Goal: Find specific fact: Find specific fact

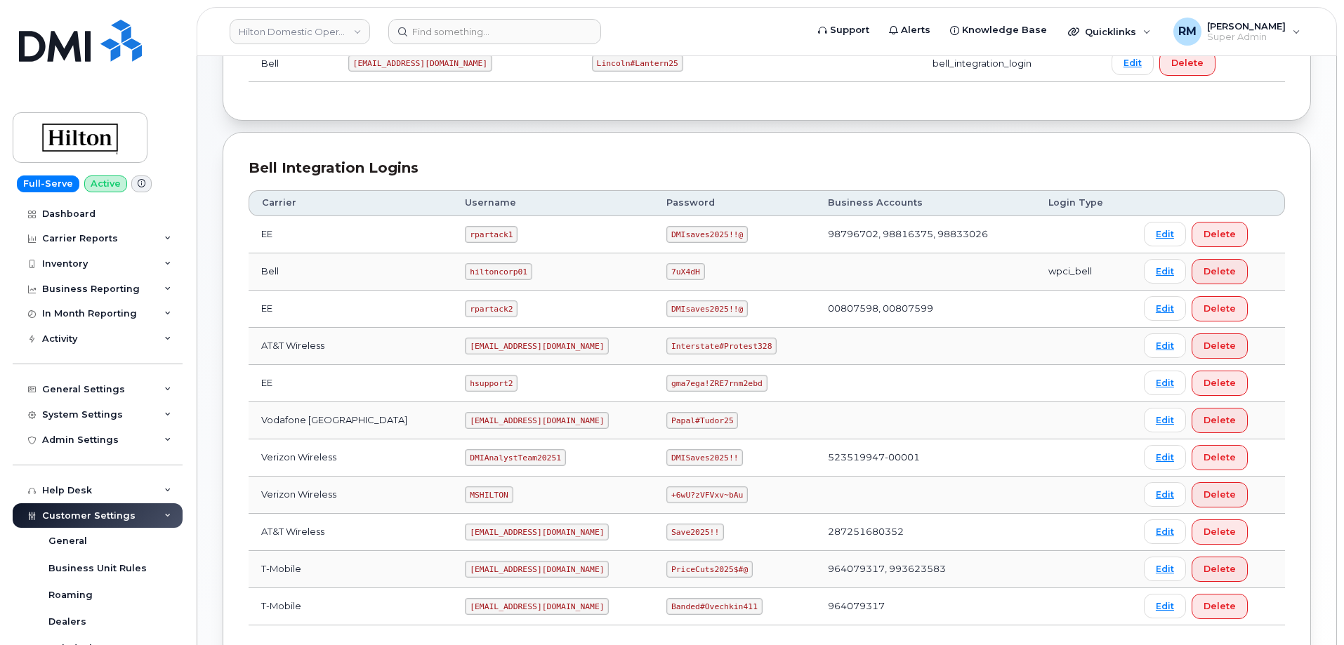
scroll to position [281, 0]
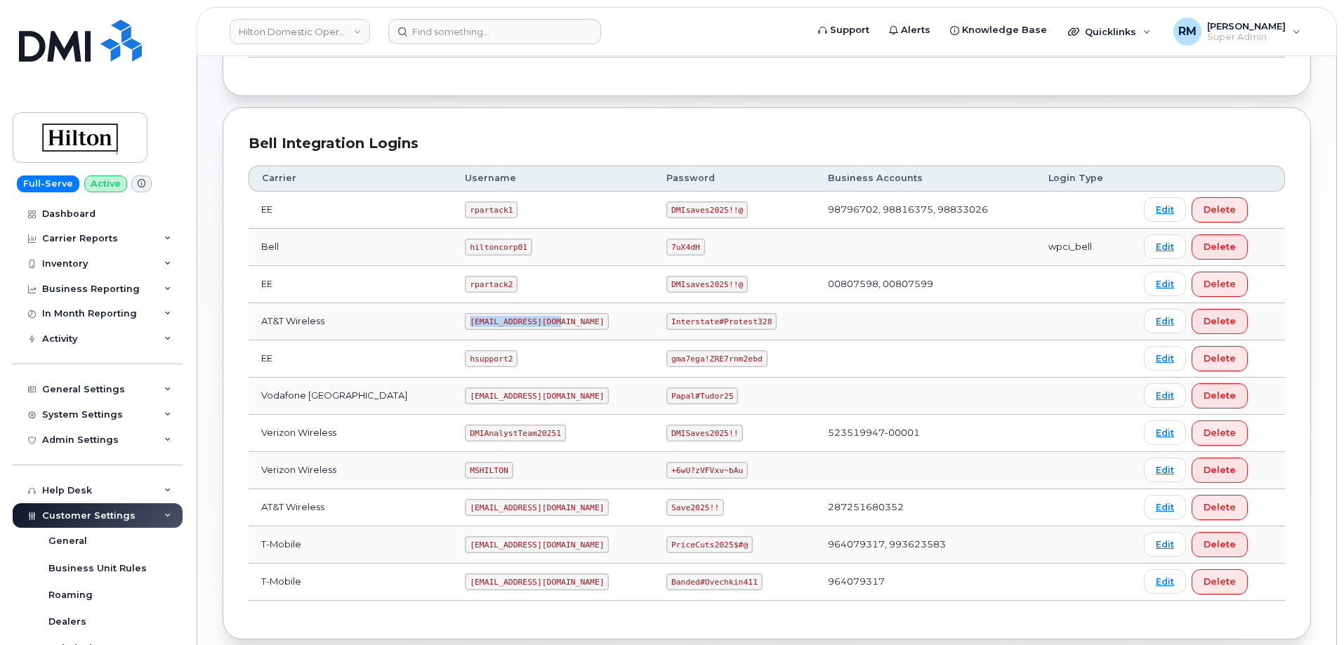
drag, startPoint x: 451, startPoint y: 322, endPoint x: 560, endPoint y: 323, distance: 109.6
click at [560, 323] on td "ms-hilton@dminc.com" at bounding box center [553, 321] width 202 height 37
copy code "ms-hilton@dminc.com"
drag, startPoint x: 657, startPoint y: 322, endPoint x: 806, endPoint y: 317, distance: 149.0
click at [807, 317] on tr "AT&T Wireless ms-hilton@dminc.com Interstate#Protest328 Edit Delete" at bounding box center [767, 321] width 1037 height 37
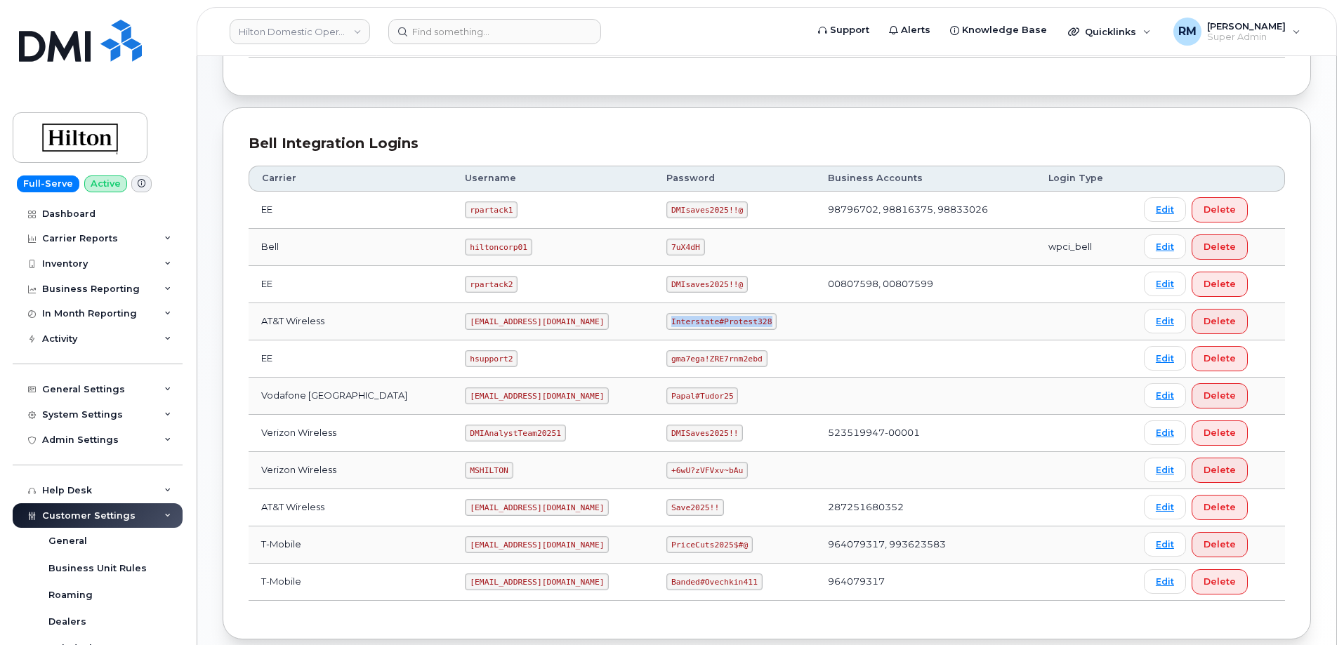
copy code "Interstate#Protest328"
click at [690, 327] on code "Interstate#Protest328" at bounding box center [721, 321] width 110 height 17
click at [666, 317] on code "Interstate#Protest328" at bounding box center [721, 321] width 110 height 17
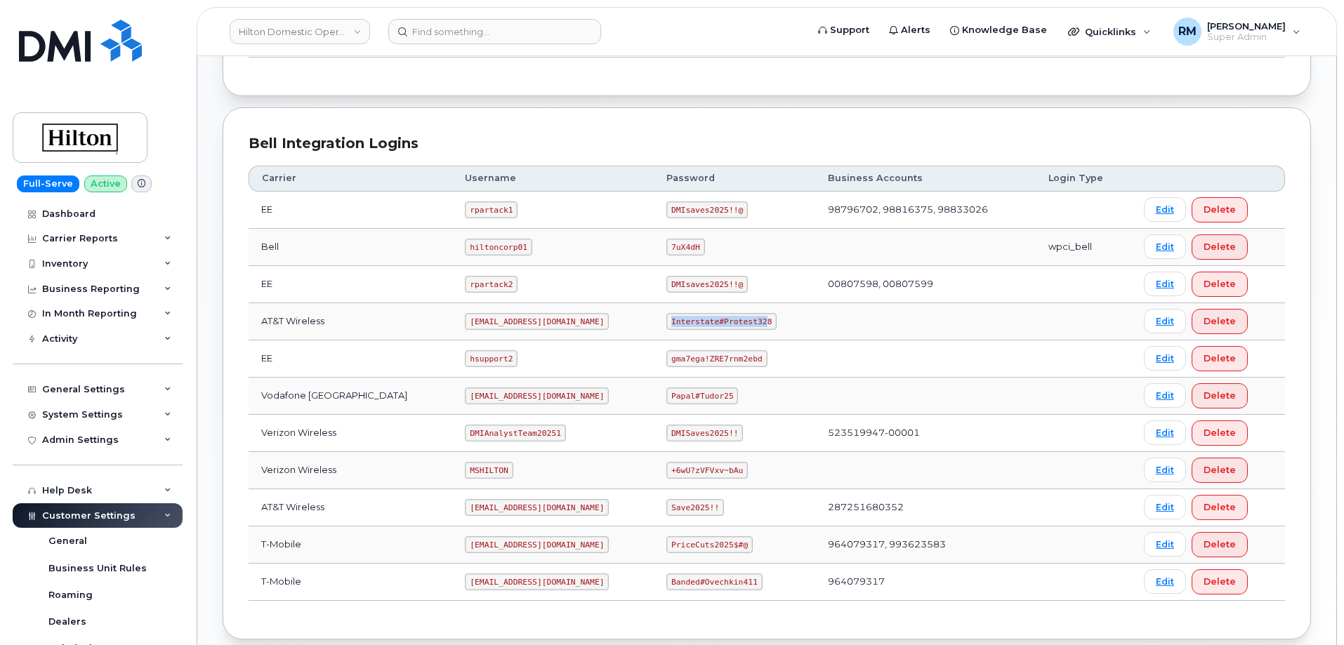
drag, startPoint x: 657, startPoint y: 320, endPoint x: 746, endPoint y: 320, distance: 88.5
click at [746, 320] on code "Interstate#Protest328" at bounding box center [721, 321] width 110 height 17
copy code "Interstate#Protest32"
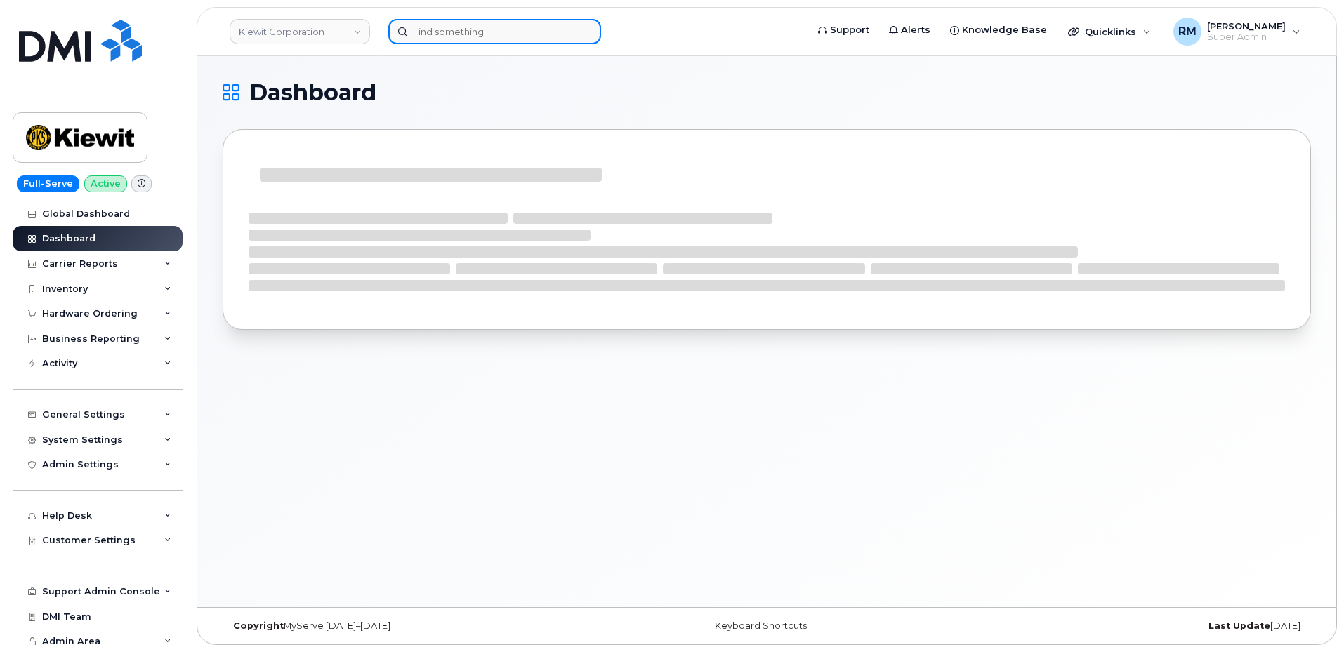
click at [497, 40] on input at bounding box center [494, 31] width 213 height 25
paste input "559-630-1515"
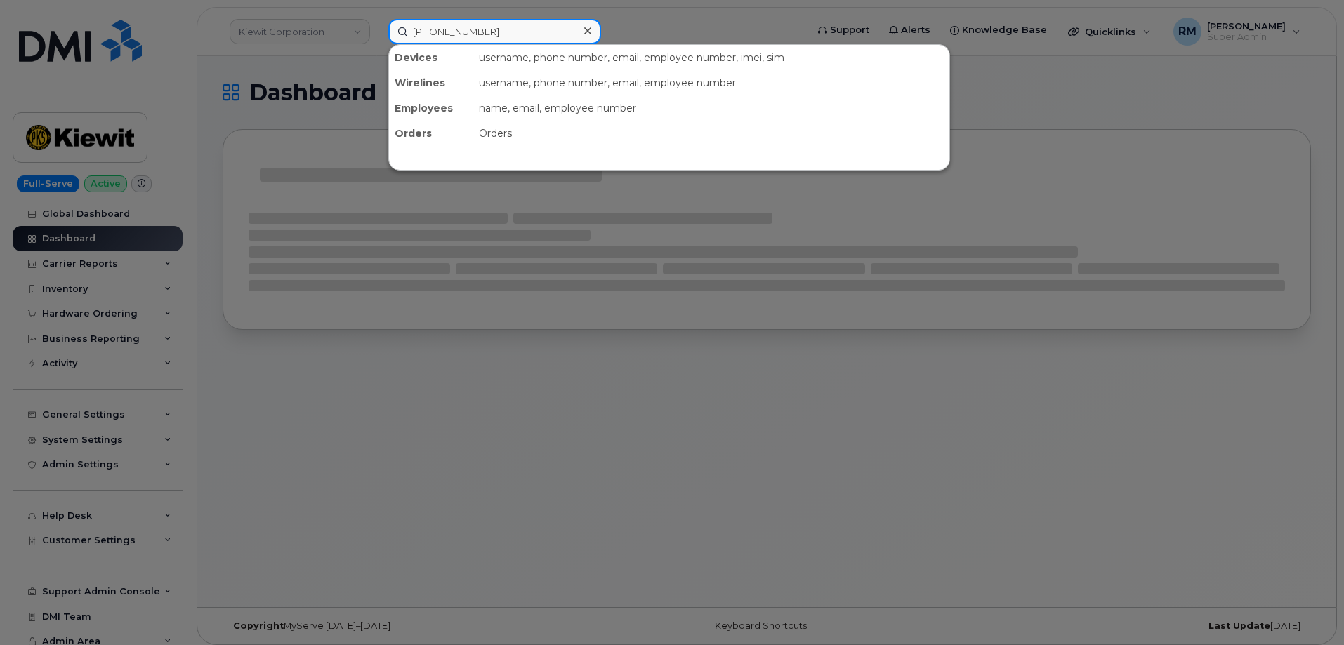
type input "559-630-1515"
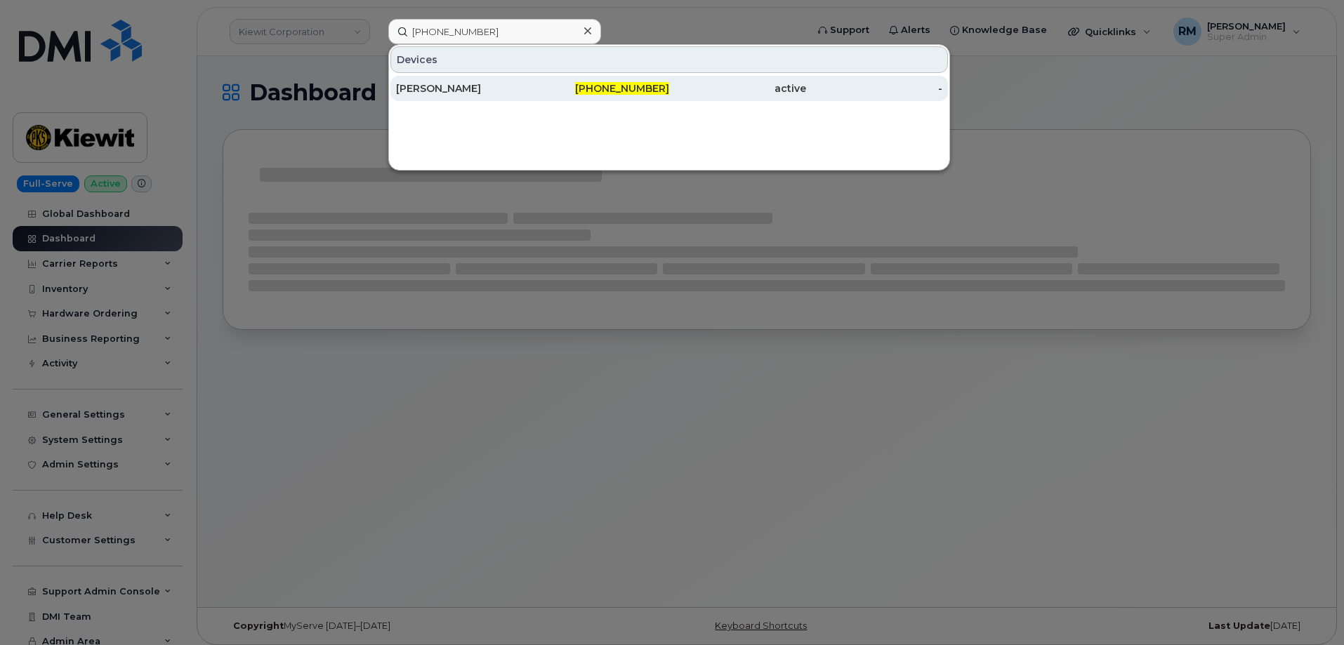
click at [475, 84] on div "JEFF RICE" at bounding box center [464, 88] width 137 height 14
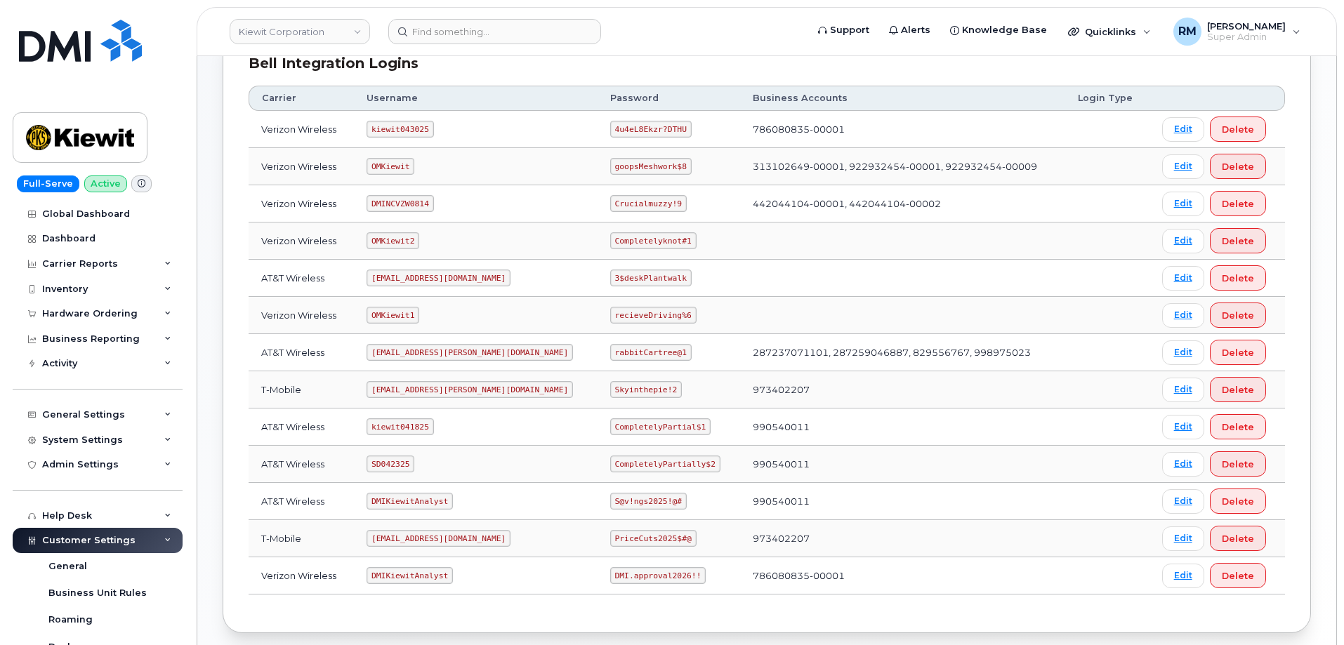
scroll to position [211, 0]
click at [386, 463] on code "SD042325" at bounding box center [391, 463] width 48 height 17
copy code "SD042325"
drag, startPoint x: 570, startPoint y: 464, endPoint x: 664, endPoint y: 467, distance: 94.1
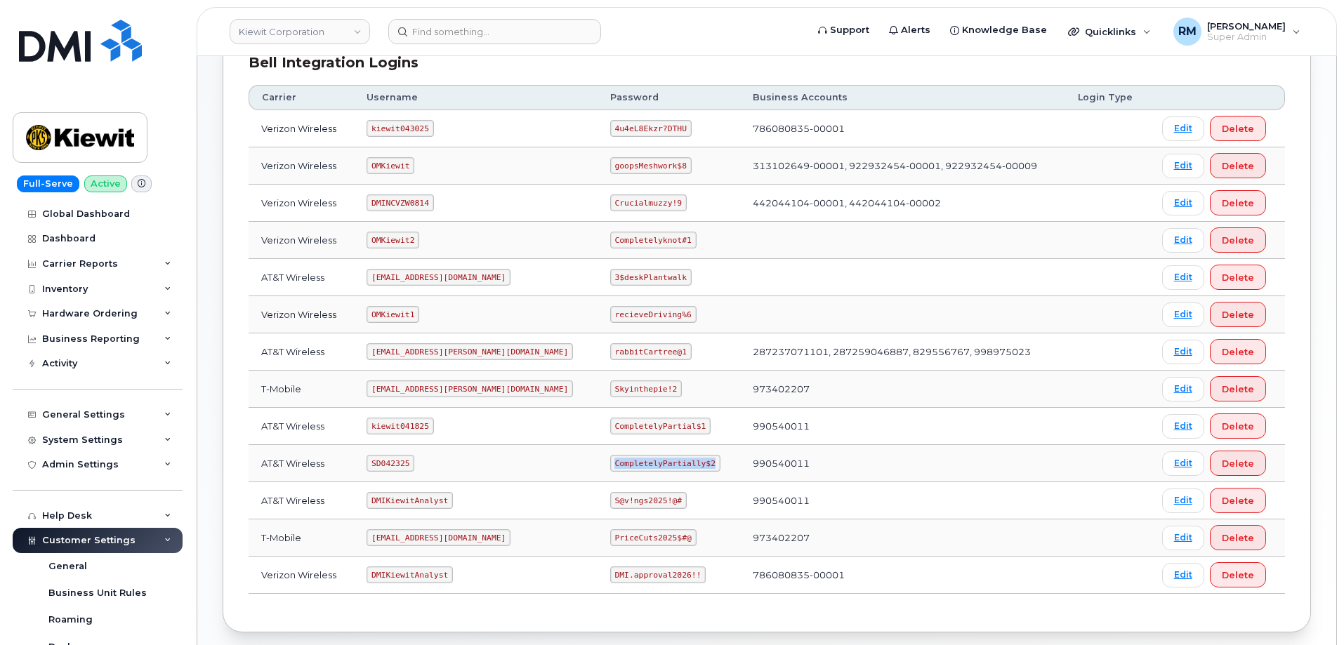
click at [664, 467] on code "CompletelyPartially$2" at bounding box center [665, 463] width 110 height 17
copy code "CompletelyPartially$2"
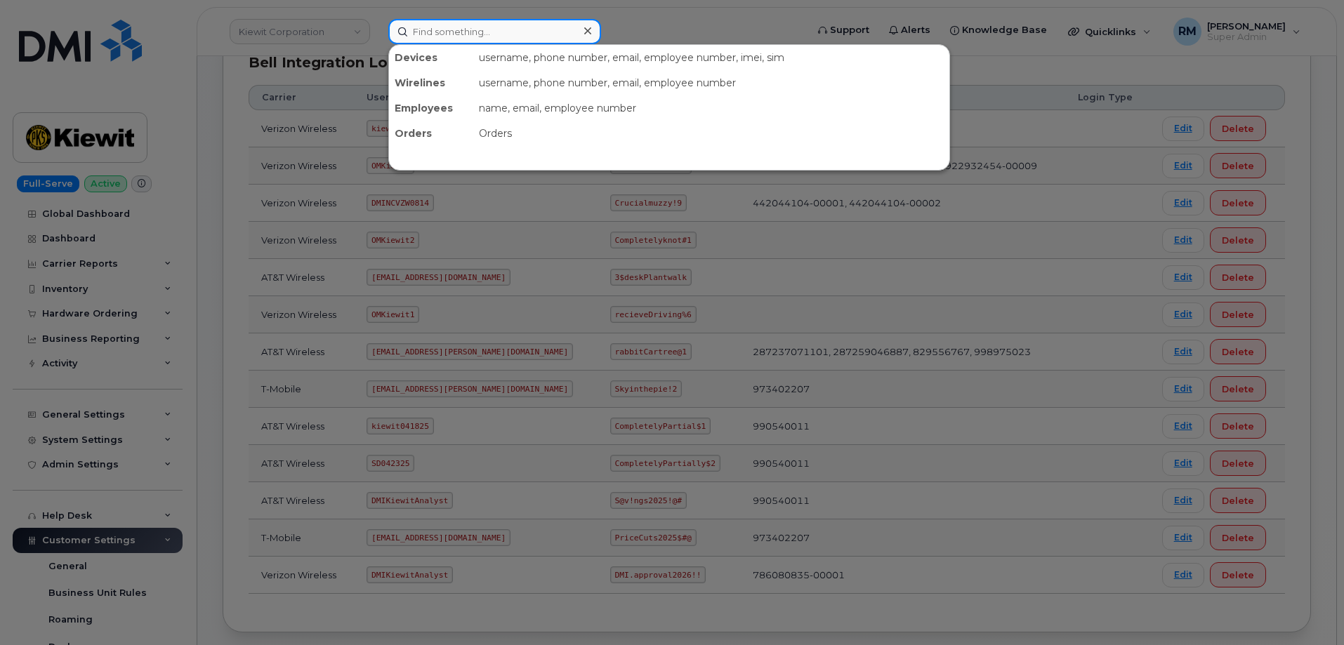
click at [406, 30] on input at bounding box center [494, 31] width 213 height 25
paste input ": 949-212-4025"
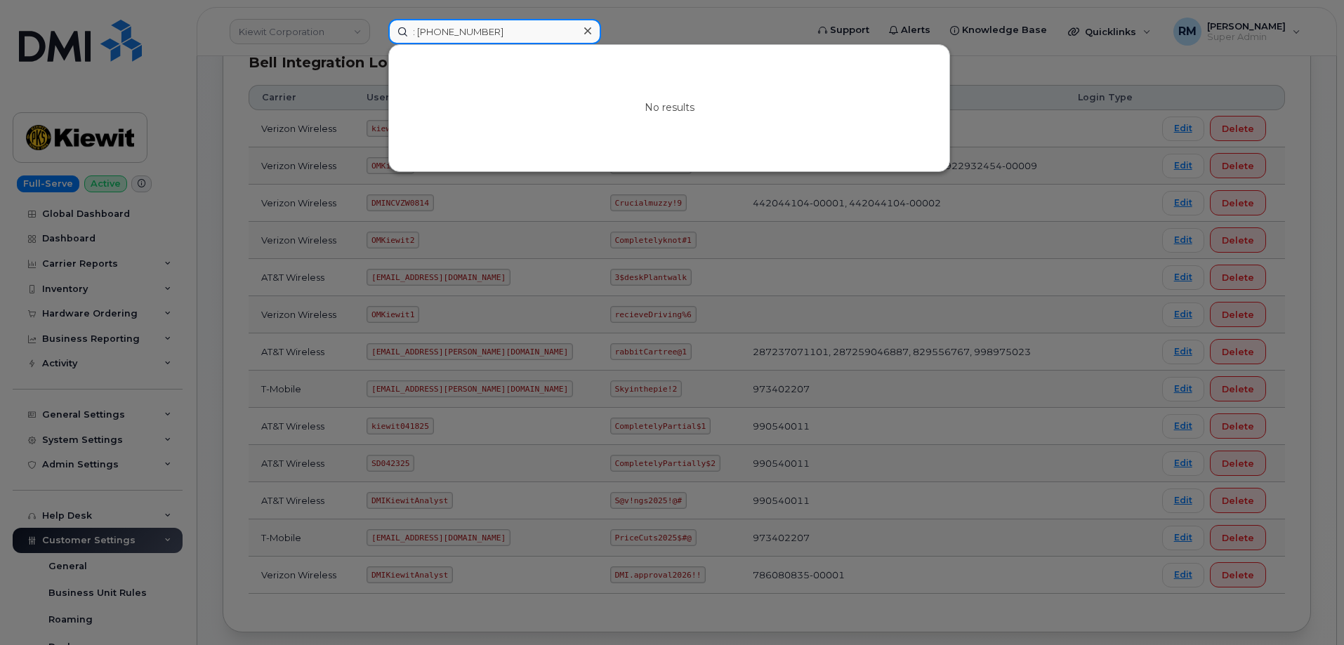
drag, startPoint x: 420, startPoint y: 36, endPoint x: 390, endPoint y: 36, distance: 29.5
click at [390, 36] on input ": 949-212-4025" at bounding box center [494, 31] width 213 height 25
type input "949-212-4025"
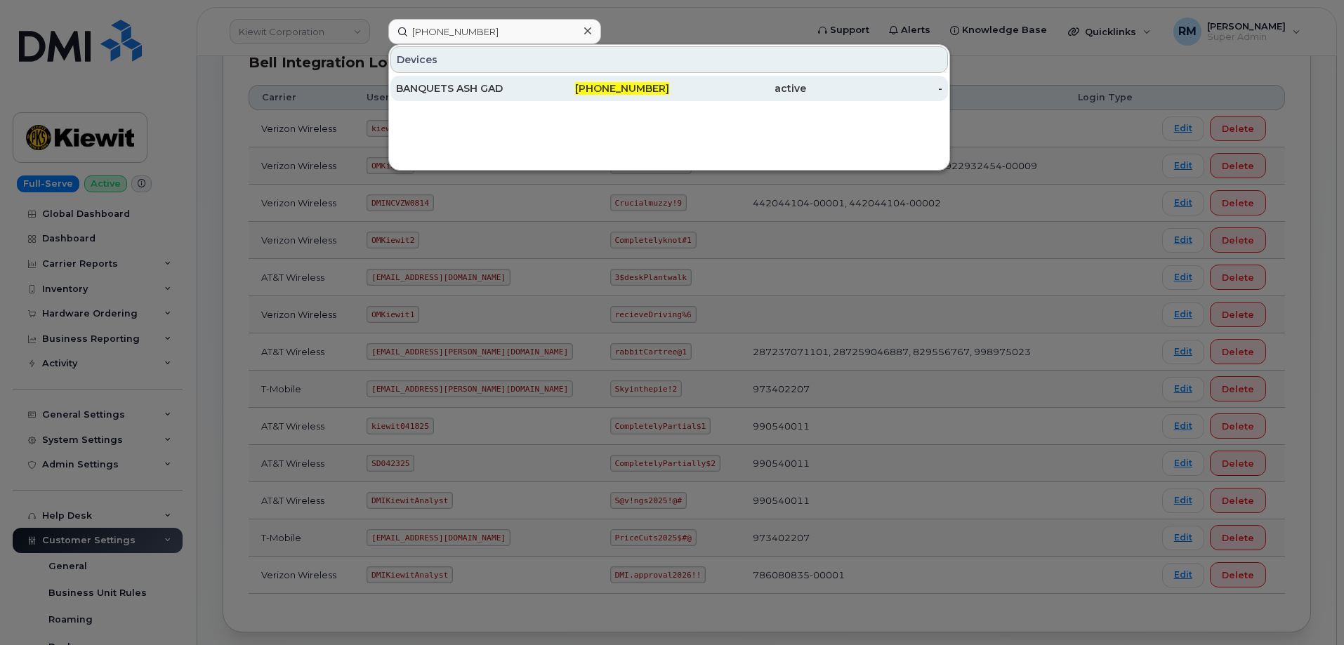
click at [499, 85] on div "BANQUETS ASH GAD" at bounding box center [464, 88] width 137 height 14
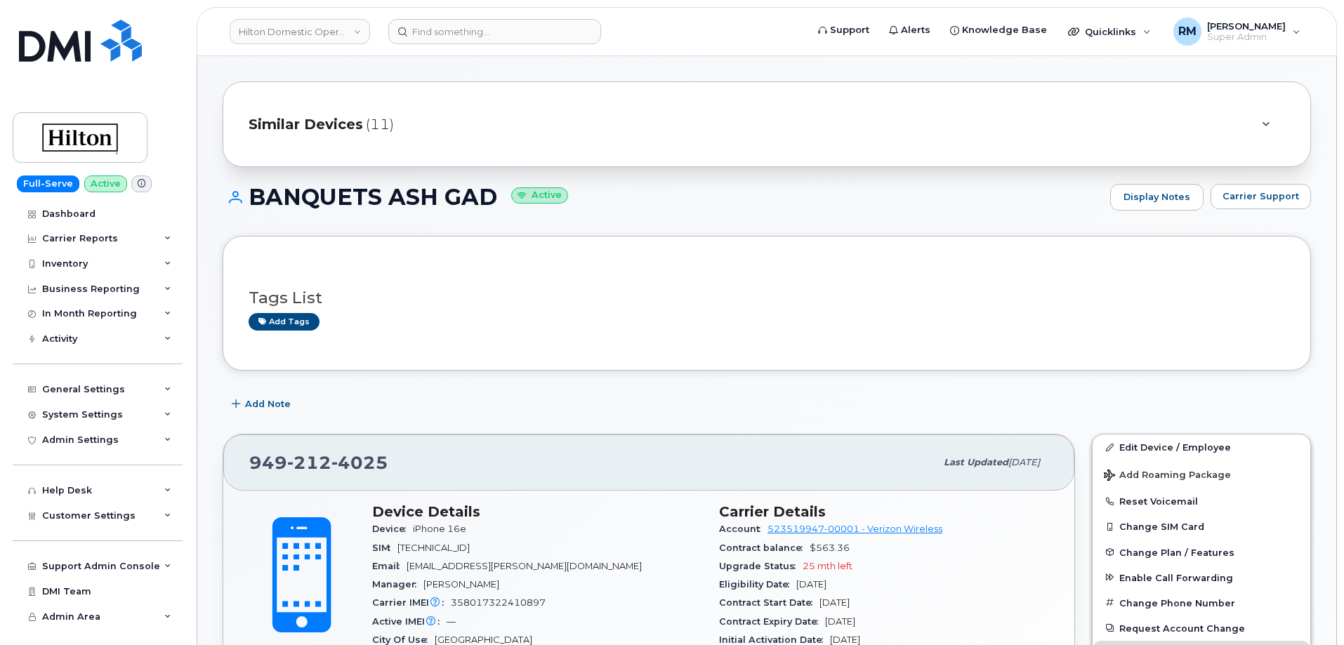
scroll to position [70, 0]
